Goal: Information Seeking & Learning: Learn about a topic

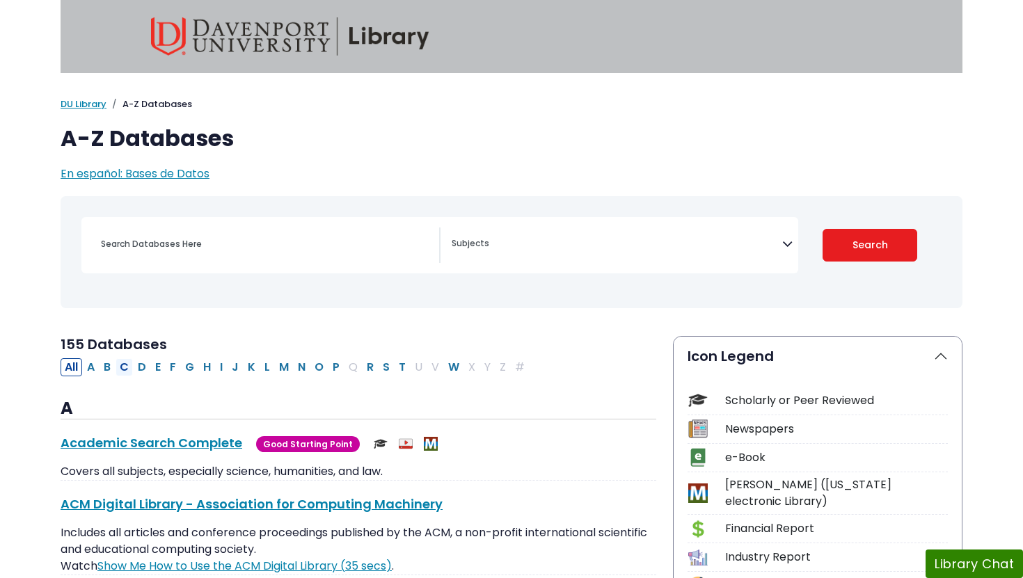
click at [123, 364] on button "C" at bounding box center [124, 367] width 17 height 18
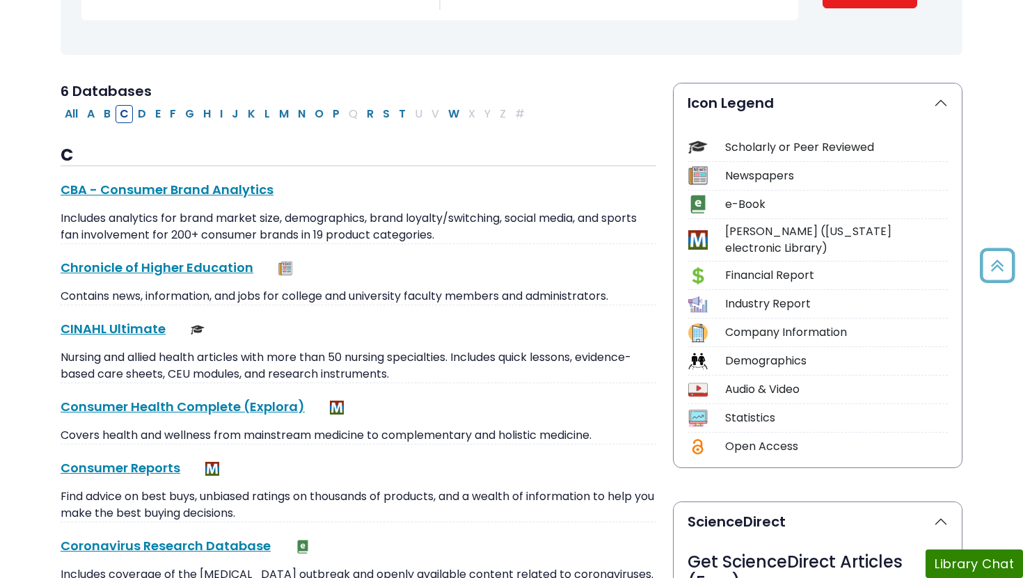
scroll to position [254, 0]
click at [116, 325] on link "CINAHL Ultimate This link opens in a new window" at bounding box center [113, 327] width 105 height 17
click at [340, 113] on button "P" at bounding box center [335, 113] width 15 height 18
select select "Database Subject Filter"
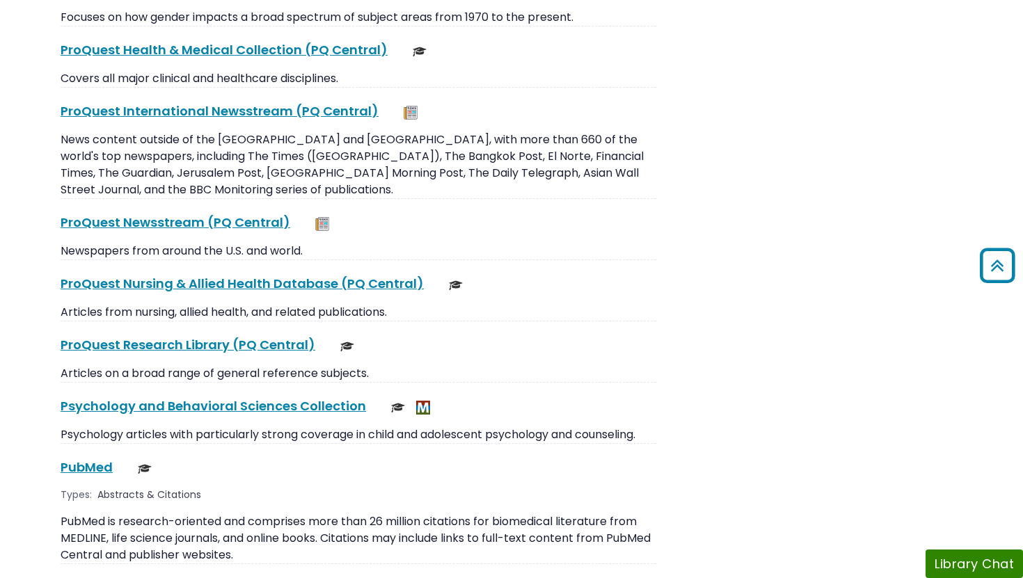
scroll to position [1994, 0]
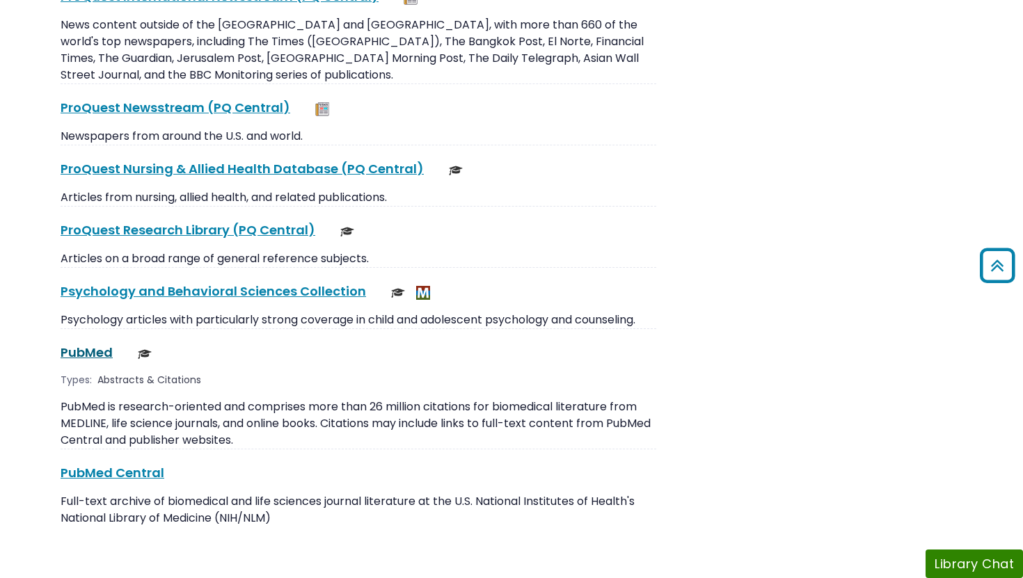
click at [85, 344] on link "PubMed This link opens in a new window" at bounding box center [87, 352] width 52 height 17
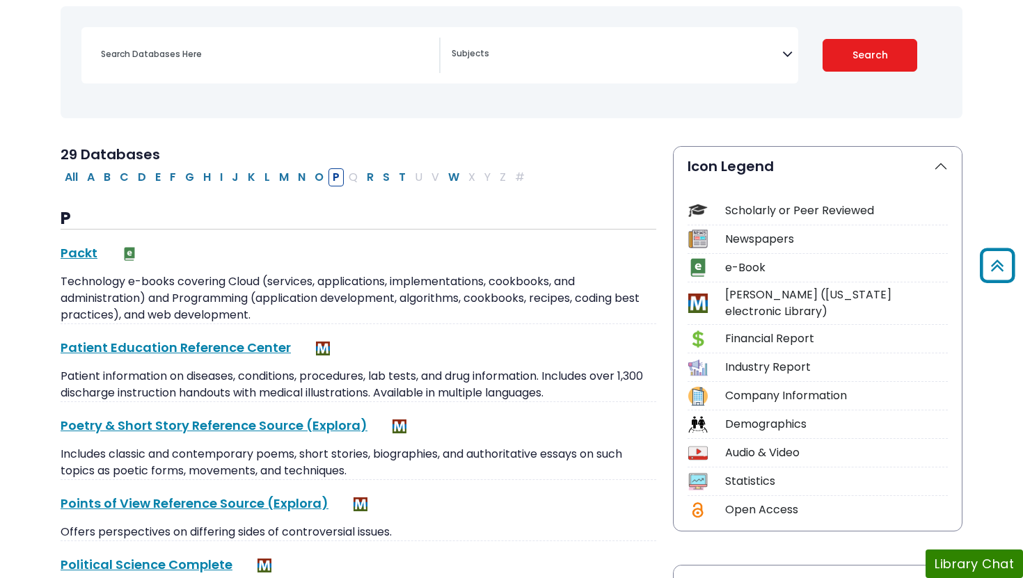
scroll to position [0, 0]
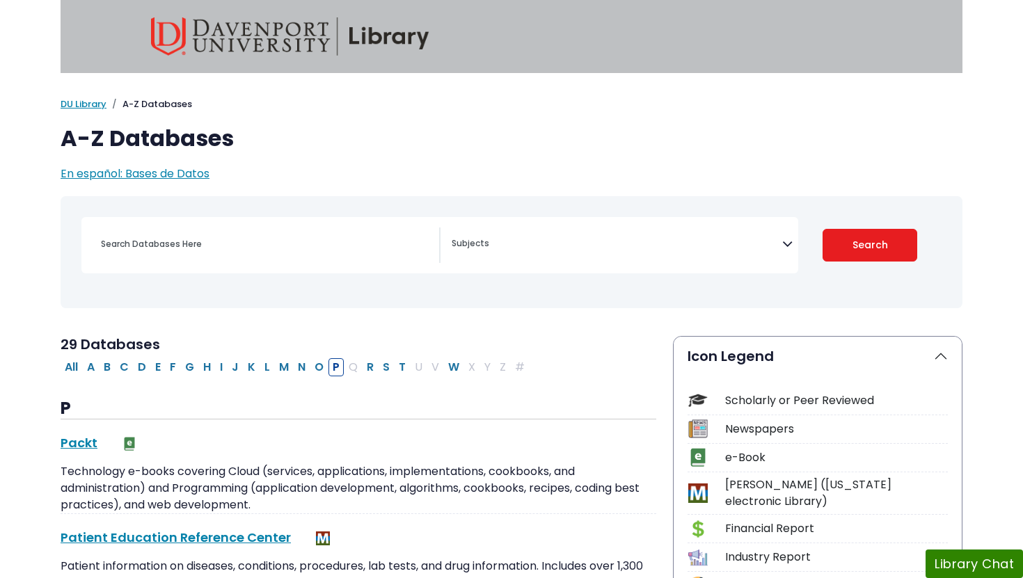
click at [413, 366] on div "All A B C D E F G H I J K L M N O P Q R S T U V W X Y Z #" at bounding box center [296, 366] width 470 height 16
click at [249, 257] on div "Search filters" at bounding box center [266, 244] width 347 height 33
click at [193, 249] on input "Search database by title or keyword" at bounding box center [266, 244] width 347 height 20
type input "american journal of psychiatry"
click at [823, 229] on button "Search" at bounding box center [870, 245] width 95 height 33
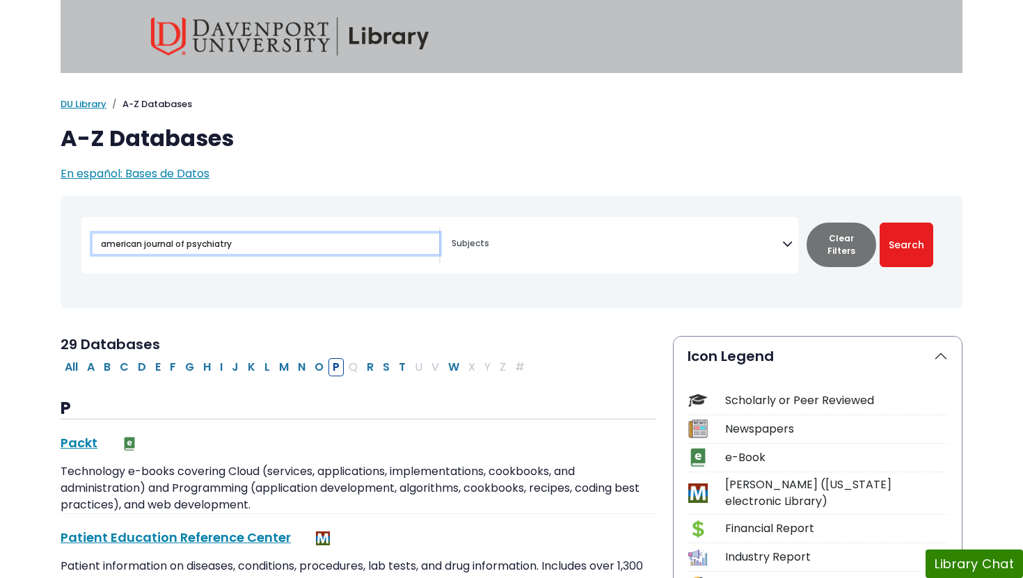
select select "Database Subject Filter"
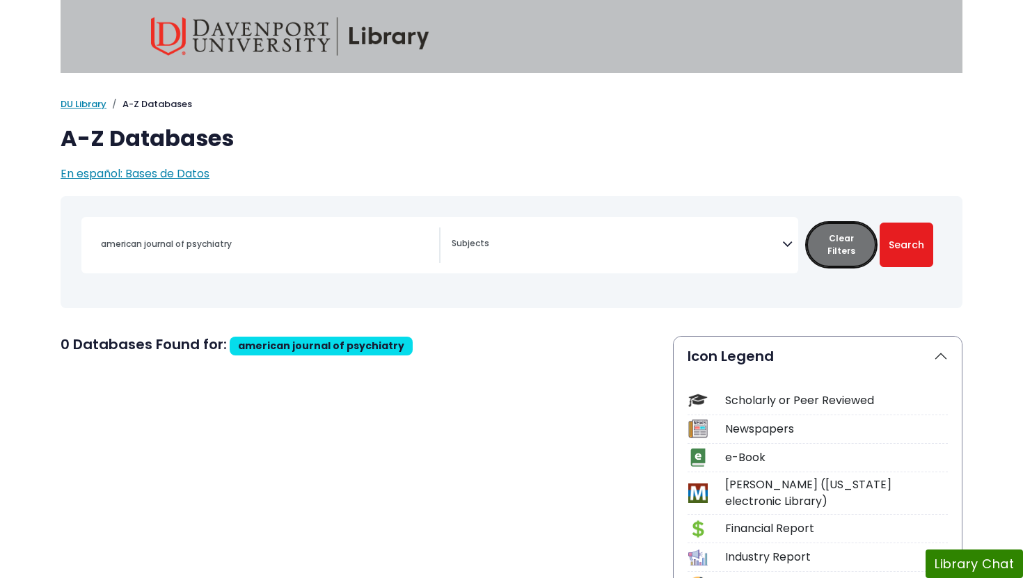
click at [843, 239] on button "Clear Filters" at bounding box center [842, 245] width 70 height 45
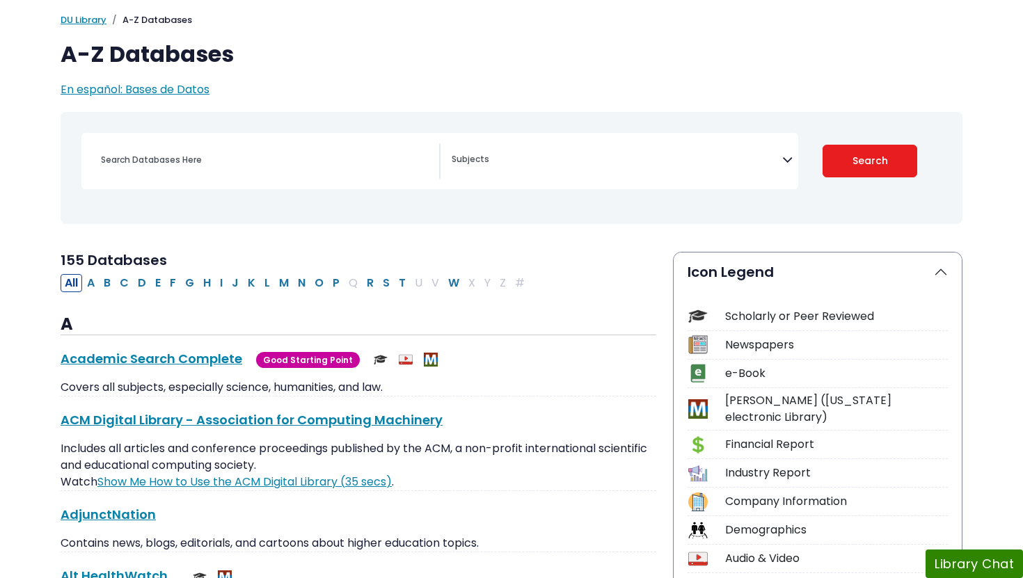
scroll to position [87, 0]
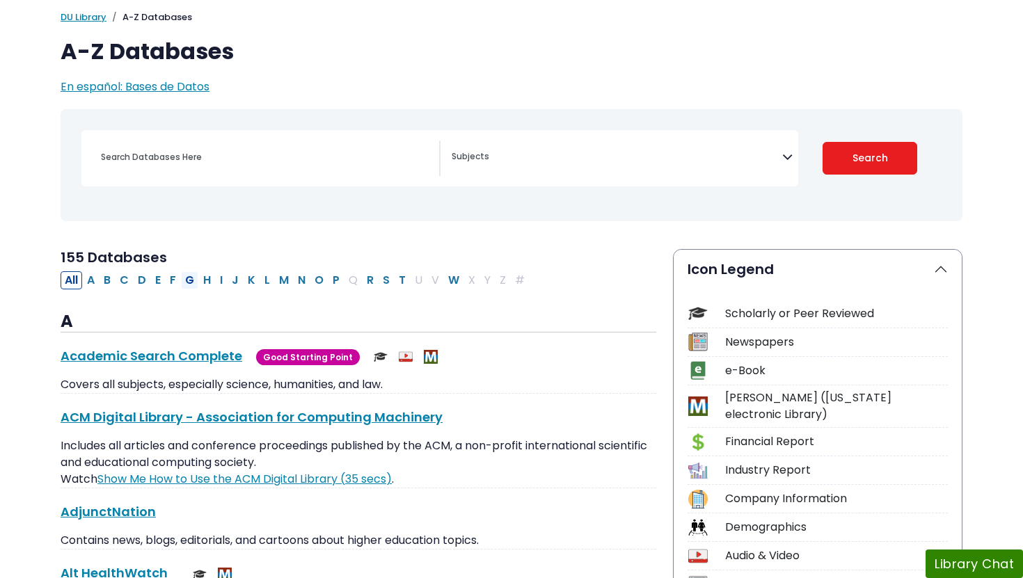
click at [191, 279] on button "G" at bounding box center [189, 280] width 17 height 18
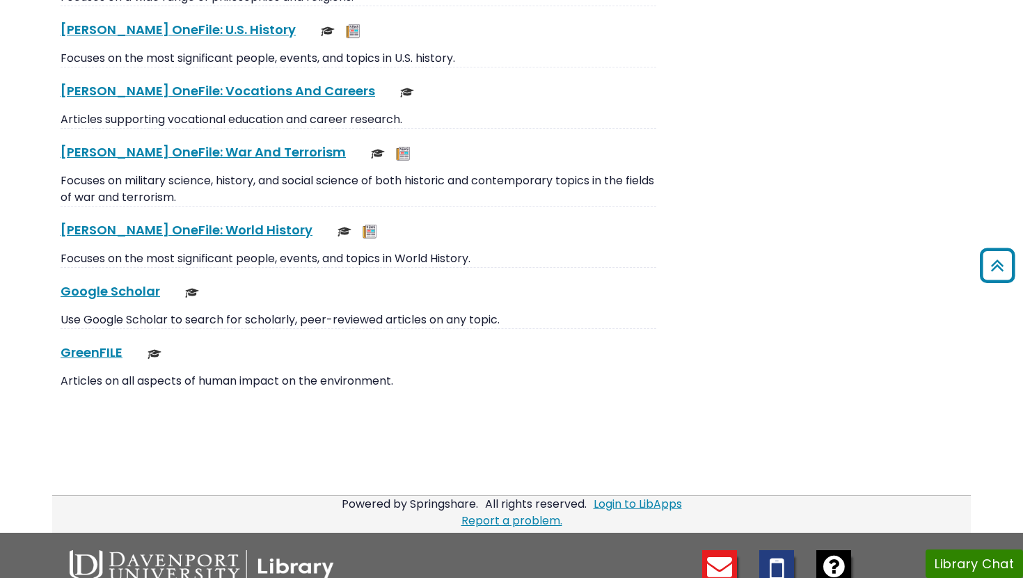
scroll to position [3148, 0]
click at [127, 287] on link "Google Scholar This link opens in a new window" at bounding box center [111, 290] width 100 height 17
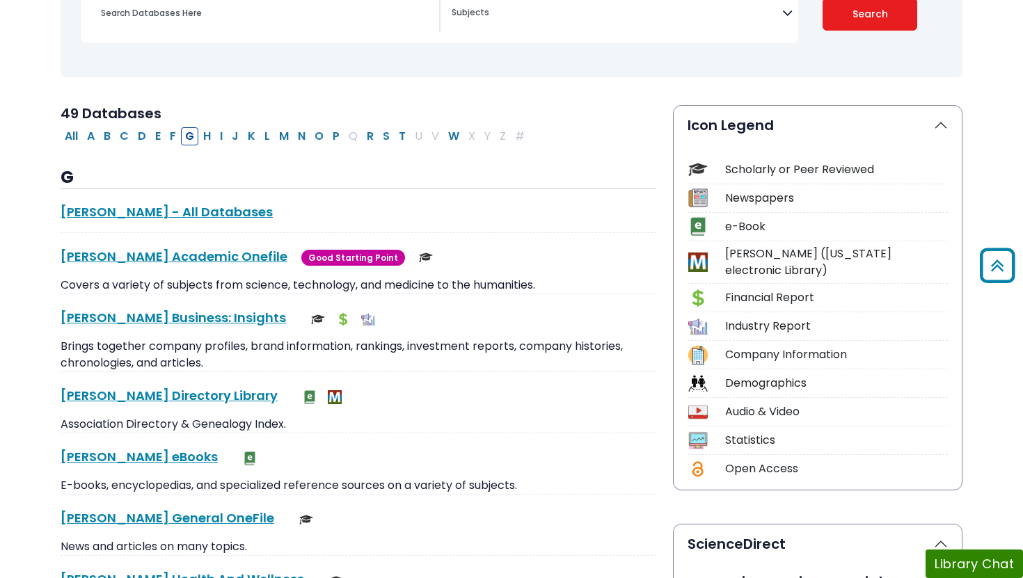
scroll to position [227, 0]
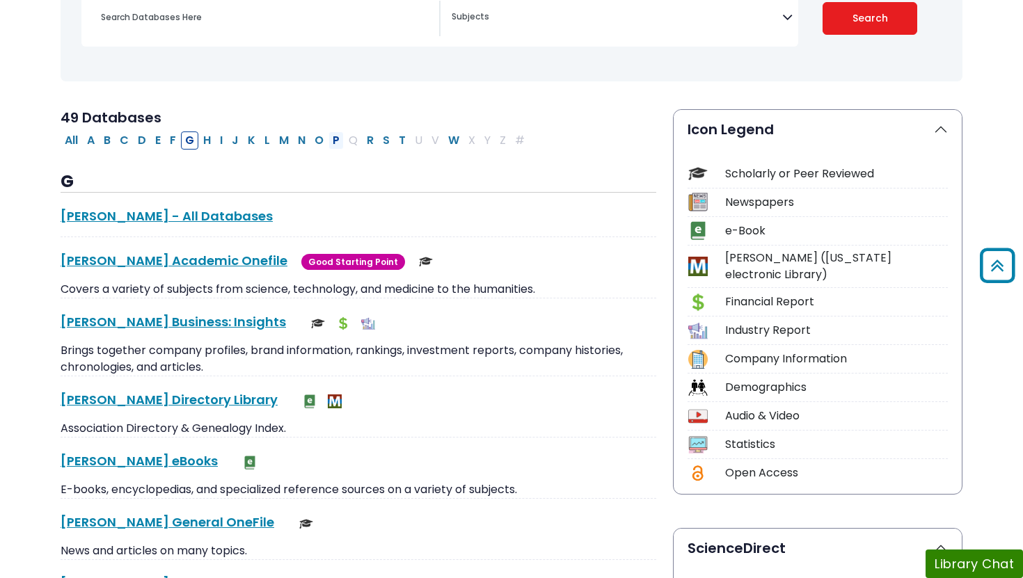
click at [335, 137] on button "P" at bounding box center [335, 141] width 15 height 18
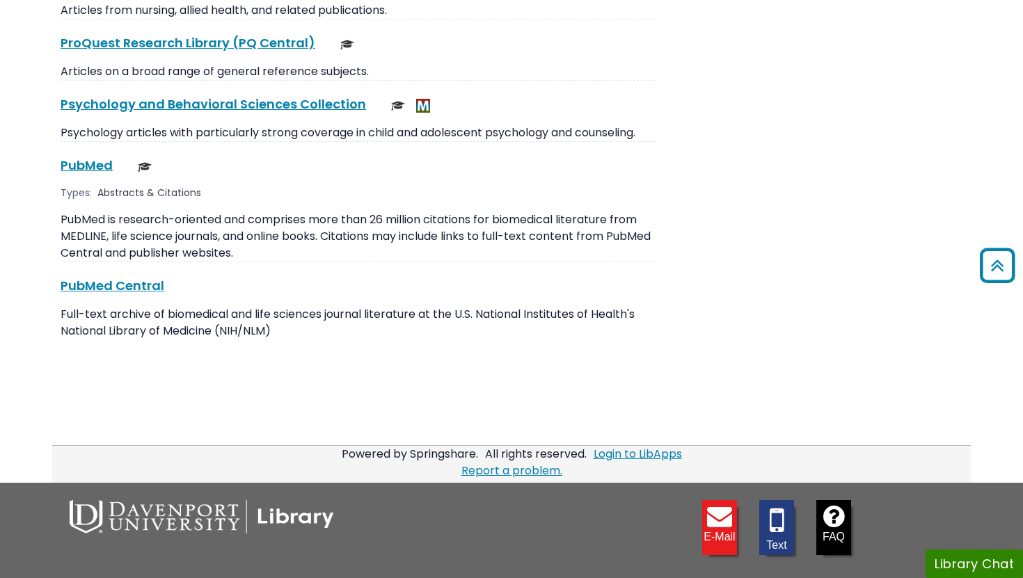
scroll to position [2043, 0]
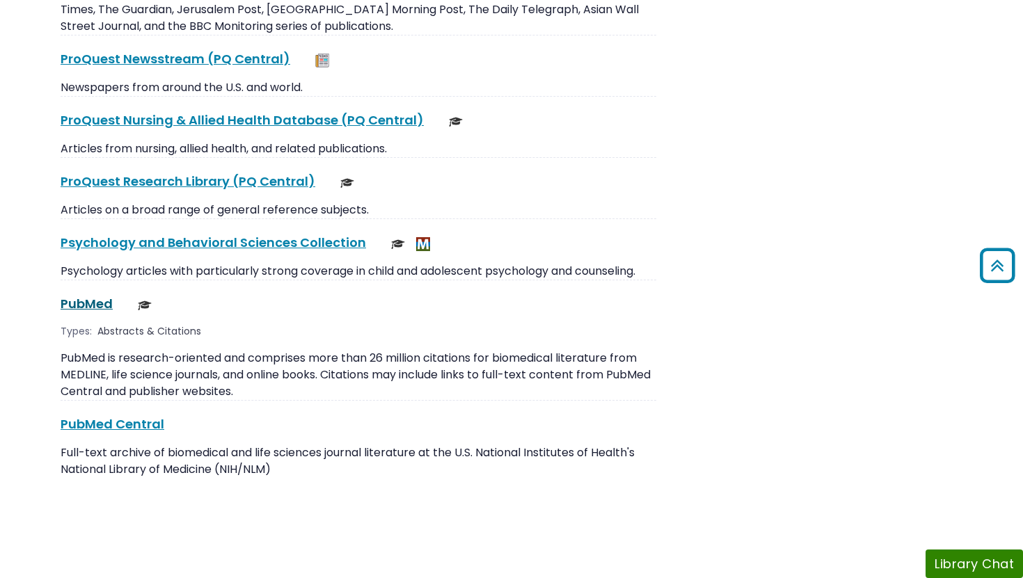
click at [95, 295] on link "PubMed This link opens in a new window" at bounding box center [87, 303] width 52 height 17
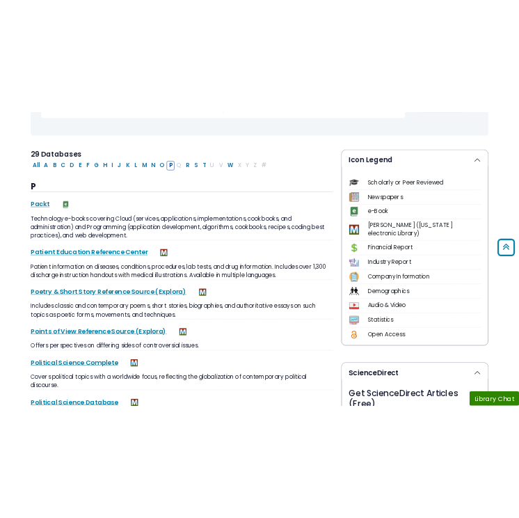
scroll to position [248, 0]
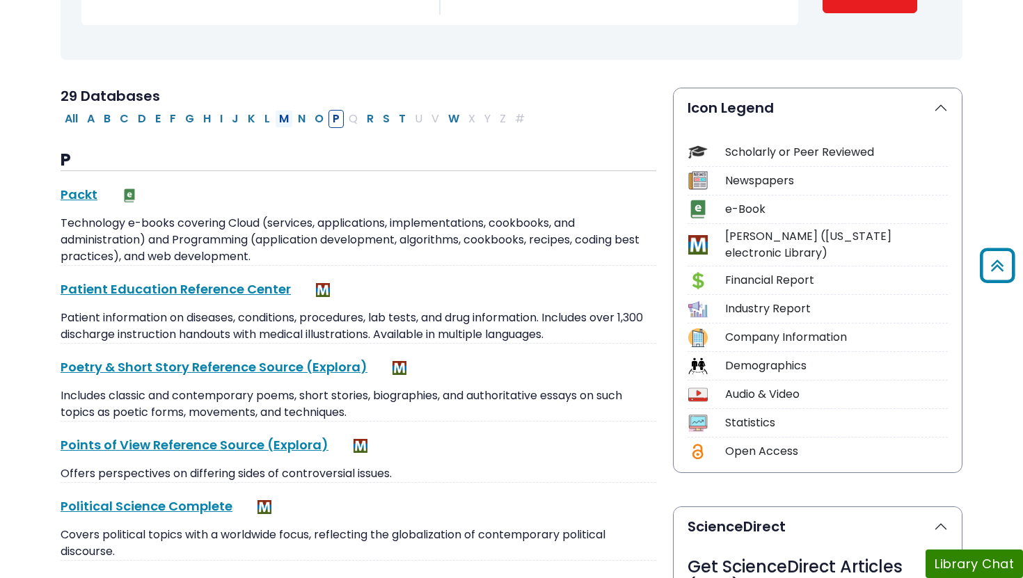
click at [278, 118] on button "M" at bounding box center [284, 119] width 18 height 18
select select "Database Subject Filter"
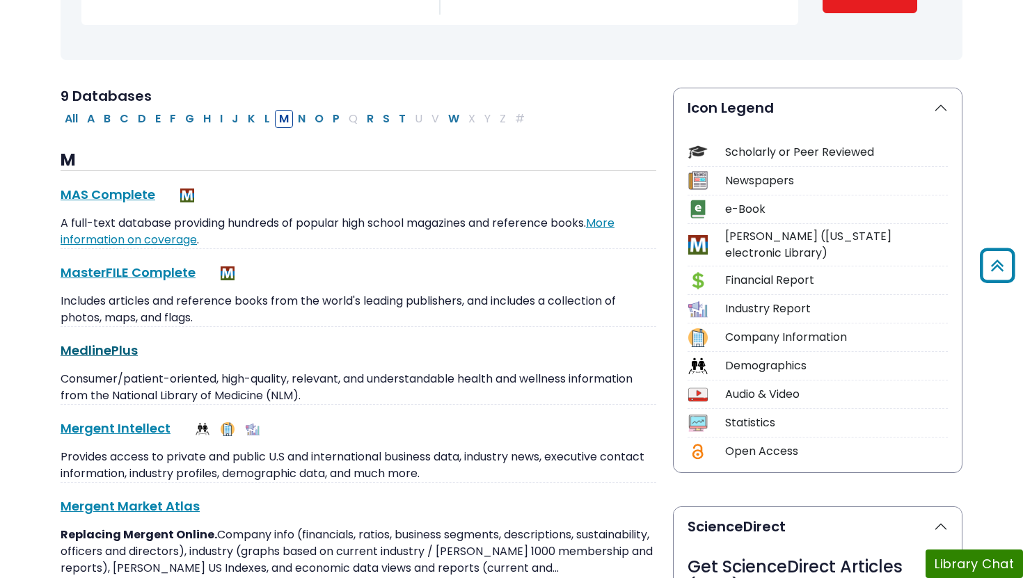
click at [123, 347] on link "MedlinePlus This link opens in a new window" at bounding box center [99, 350] width 77 height 17
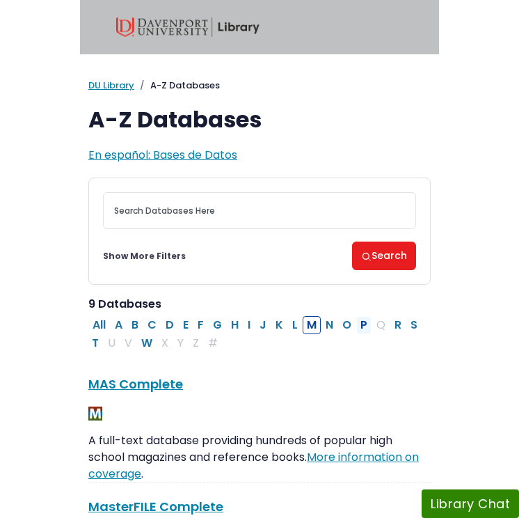
click at [360, 324] on button "P" at bounding box center [363, 325] width 15 height 18
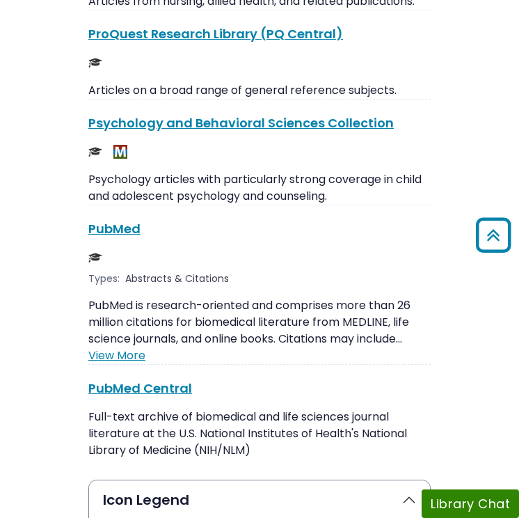
scroll to position [3175, 0]
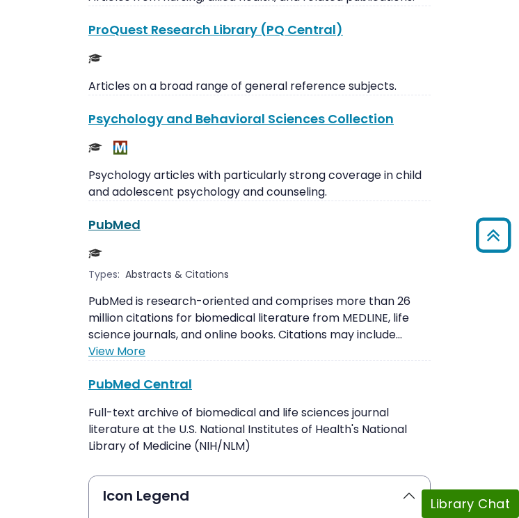
click at [124, 216] on link "PubMed This link opens in a new window" at bounding box center [114, 224] width 52 height 17
